Goal: Task Accomplishment & Management: Manage account settings

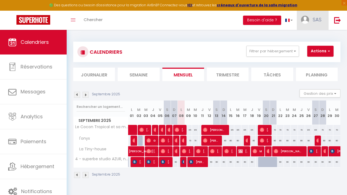
click at [317, 19] on span "SAS" at bounding box center [317, 19] width 9 height 7
click at [297, 39] on link "Paramètres" at bounding box center [306, 37] width 41 height 9
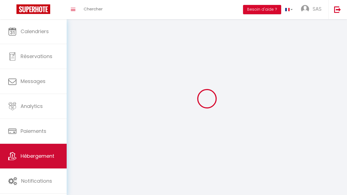
select select "fr"
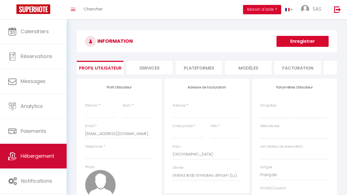
type input "SAS"
type input "Insolite"
type input "0770367463"
type input "1722 Chemin bas de Peccais"
type input "30220"
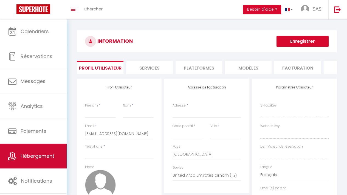
type input "Aigues-Mortes"
select select "28"
type input "mBgUJSuDKbTXyM9lISrOgma0r"
type input "jOIAJrL2pzyGVDLvXRCmQXxv8"
type input "[URL][DOMAIN_NAME]"
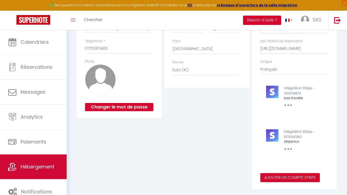
scroll to position [130, 0]
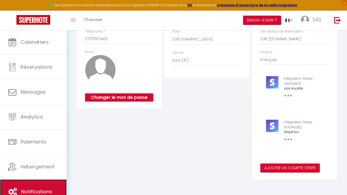
click at [15, 188] on link "Notifications" at bounding box center [33, 192] width 67 height 25
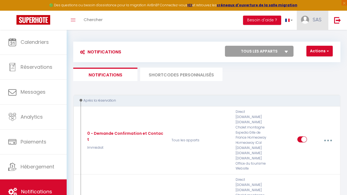
click at [313, 16] on link "SAS" at bounding box center [313, 20] width 32 height 19
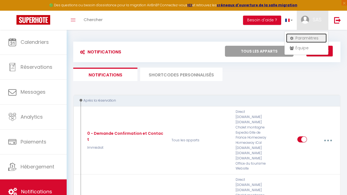
click at [306, 39] on link "Paramètres" at bounding box center [306, 37] width 41 height 9
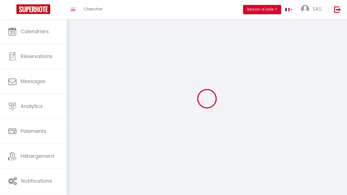
type input "SAS"
type input "Insolite"
type input "0770367463"
type input "1722 Chemin bas de Peccais"
type input "30220"
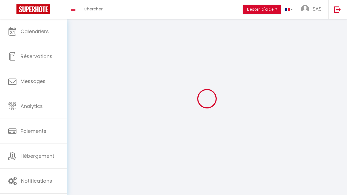
type input "Aigues-Mortes"
type input "mBgUJSuDKbTXyM9lISrOgma0r"
type input "jOIAJrL2pzyGVDLvXRCmQXxv8"
select select "28"
select select "fr"
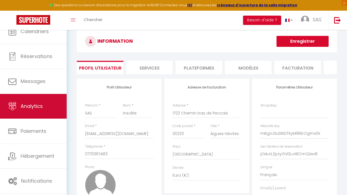
type input "mBgUJSuDKbTXyM9lISrOgma0r"
type input "jOIAJrL2pzyGVDLvXRCmQXxv8"
type input "[URL][DOMAIN_NAME]"
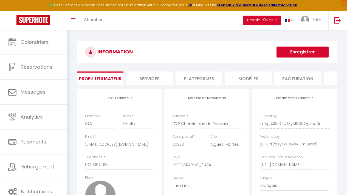
click at [292, 80] on li "Facturation" at bounding box center [297, 78] width 47 height 13
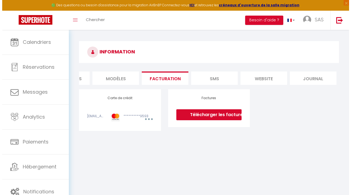
scroll to position [30, 0]
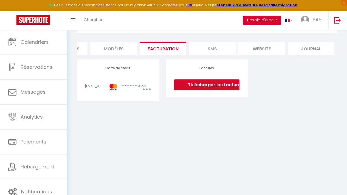
click at [256, 20] on button "Besoin d'aide ?" at bounding box center [262, 20] width 38 height 9
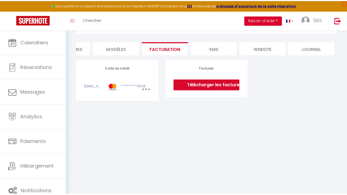
scroll to position [0, 131]
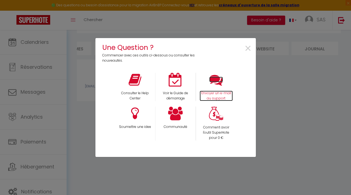
click at [218, 94] on p "Envoyer un e-mail au support" at bounding box center [216, 96] width 33 height 10
click at [247, 49] on span "×" at bounding box center [247, 48] width 7 height 17
